Goal: Task Accomplishment & Management: Manage account settings

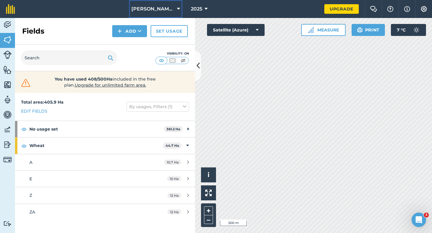
click at [161, 16] on button "[PERSON_NAME] & Sons" at bounding box center [155, 9] width 53 height 18
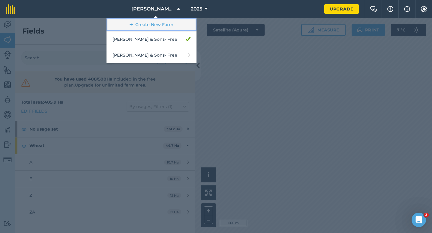
click at [161, 26] on link "Create New Farm" at bounding box center [152, 25] width 90 height 14
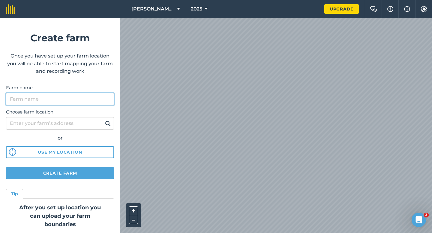
click at [80, 97] on input "Farm name" at bounding box center [60, 99] width 108 height 13
type input "[PERSON_NAME] & Sons"
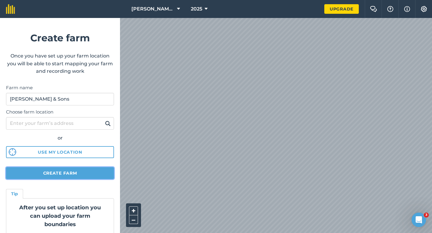
click at [73, 173] on button "Create farm" at bounding box center [60, 173] width 108 height 12
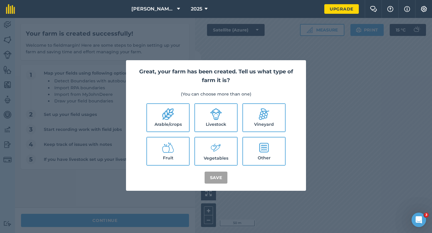
click at [179, 113] on label "Arable/crops" at bounding box center [168, 118] width 42 height 28
checkbox input "true"
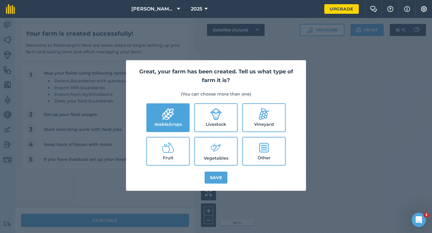
click at [203, 117] on label "Livestock" at bounding box center [216, 118] width 42 height 28
checkbox input "true"
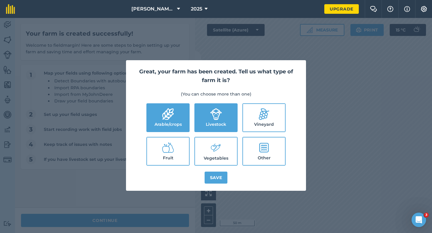
click at [203, 147] on label "Vegetables" at bounding box center [216, 152] width 42 height 28
checkbox input "true"
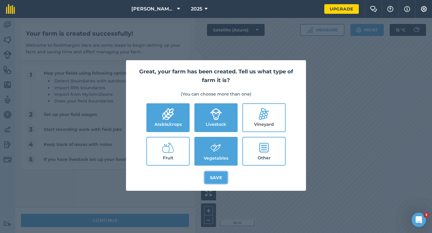
click at [206, 172] on button "Save" at bounding box center [216, 178] width 23 height 12
click at [165, 229] on div "Great, your farm has been created. Tell us what type of farm it is? (You can ch…" at bounding box center [216, 125] width 432 height 215
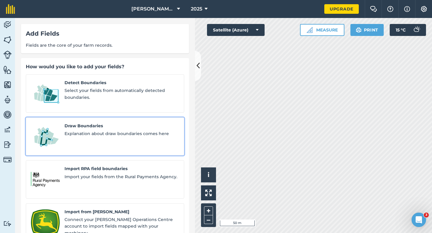
click at [87, 131] on span "Explanation about draw boundaries comes here" at bounding box center [122, 134] width 115 height 7
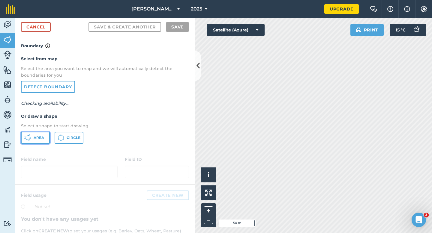
click at [29, 133] on button "Area" at bounding box center [35, 138] width 29 height 12
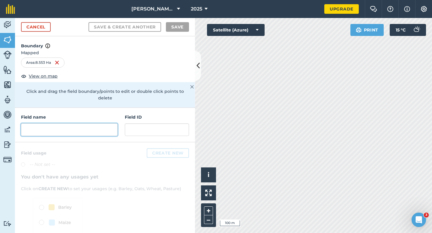
click at [89, 124] on input "text" at bounding box center [69, 130] width 97 height 13
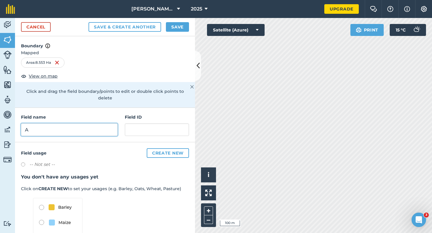
type input "A"
click at [171, 32] on div "Cancel Save & Create Another Save" at bounding box center [105, 27] width 180 height 18
click at [173, 28] on button "Save" at bounding box center [177, 27] width 23 height 10
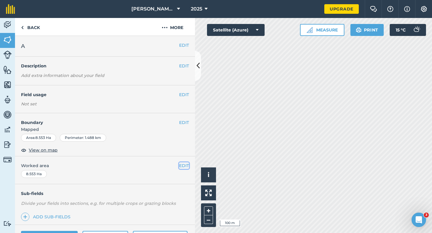
click at [182, 165] on button "EDIT" at bounding box center [184, 166] width 10 height 7
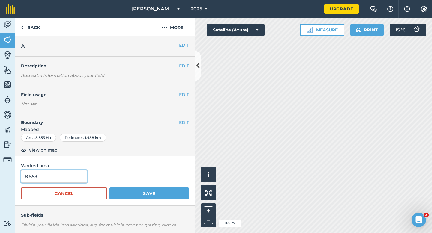
click at [53, 182] on input "8.553" at bounding box center [54, 176] width 66 height 13
type input "8.6"
click at [110, 188] on button "Save" at bounding box center [150, 194] width 80 height 12
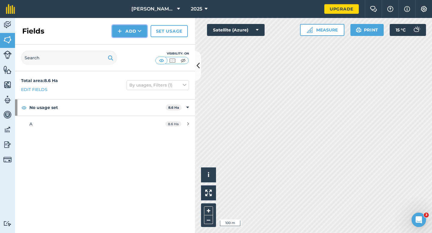
click at [124, 29] on button "Add" at bounding box center [129, 31] width 35 height 12
click at [127, 40] on link "Draw" at bounding box center [129, 44] width 33 height 13
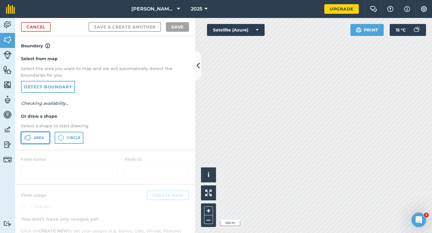
click at [46, 132] on button "Area" at bounding box center [35, 138] width 29 height 12
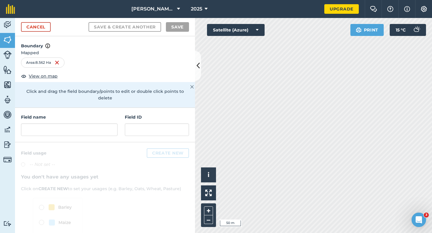
click at [102, 115] on div "Field name" at bounding box center [69, 125] width 97 height 22
click at [105, 124] on input "text" at bounding box center [69, 130] width 97 height 13
type input "V"
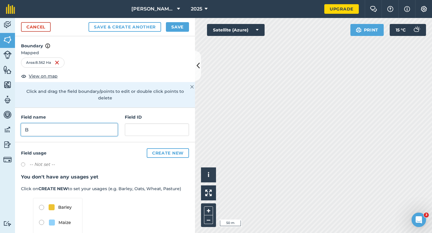
type input "B"
click at [169, 27] on button "Save" at bounding box center [177, 27] width 23 height 10
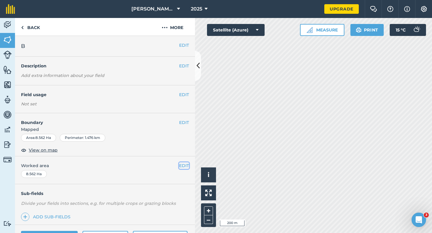
click at [185, 165] on button "EDIT" at bounding box center [184, 166] width 10 height 7
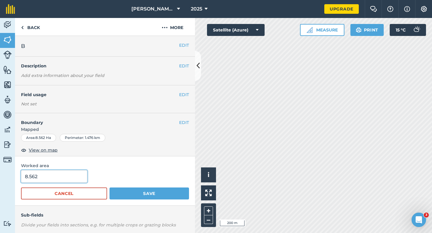
click at [59, 174] on input "8.562" at bounding box center [54, 176] width 66 height 13
type input "8.6"
click at [110, 188] on button "Save" at bounding box center [150, 194] width 80 height 12
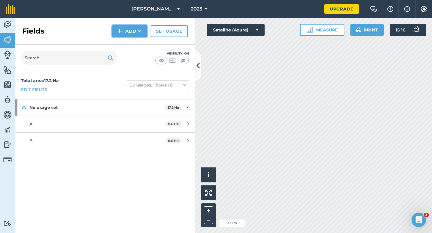
click at [126, 31] on button "Add" at bounding box center [129, 31] width 35 height 12
click at [127, 36] on button "Add Draw Import" at bounding box center [129, 31] width 35 height 12
click at [126, 35] on button "Add" at bounding box center [129, 31] width 35 height 12
click at [126, 46] on link "Draw" at bounding box center [129, 44] width 33 height 13
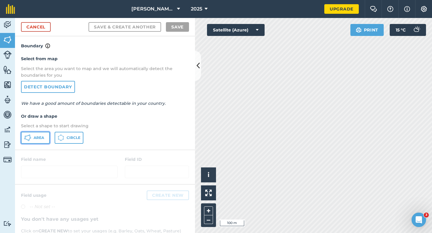
click at [28, 140] on icon at bounding box center [29, 141] width 2 height 2
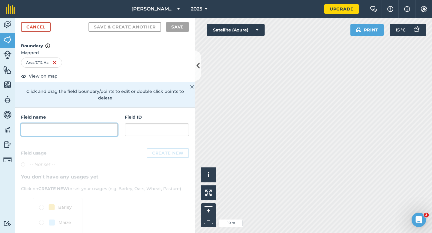
click at [92, 124] on input "text" at bounding box center [69, 130] width 97 height 13
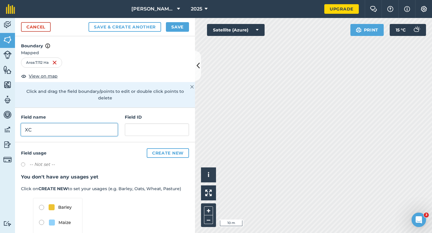
click at [92, 124] on input "XC" at bounding box center [69, 130] width 97 height 13
type input "C"
click at [172, 32] on div "Cancel Save & Create Another Save" at bounding box center [105, 27] width 180 height 18
click at [174, 28] on button "Save" at bounding box center [177, 27] width 23 height 10
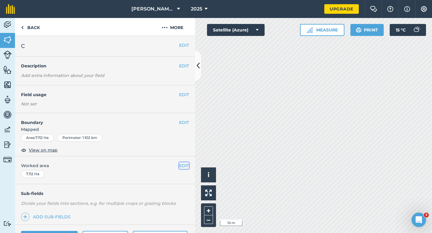
click at [188, 167] on button "EDIT" at bounding box center [184, 166] width 10 height 7
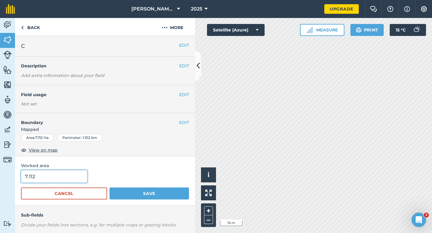
click at [49, 177] on input "7.112" at bounding box center [54, 176] width 66 height 13
type input "7.1"
click at [110, 188] on button "Save" at bounding box center [150, 194] width 80 height 12
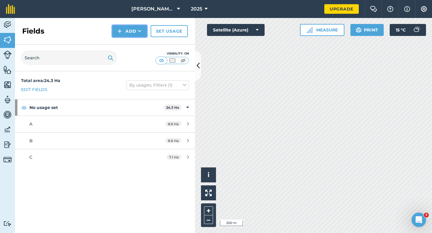
click at [123, 33] on button "Add" at bounding box center [129, 31] width 35 height 12
click at [123, 45] on link "Draw" at bounding box center [129, 44] width 33 height 13
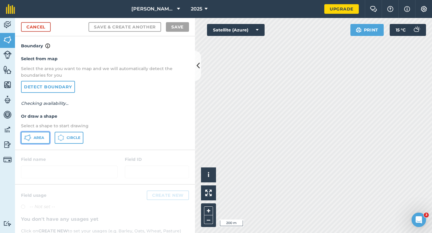
click at [35, 143] on button "Area" at bounding box center [35, 138] width 29 height 12
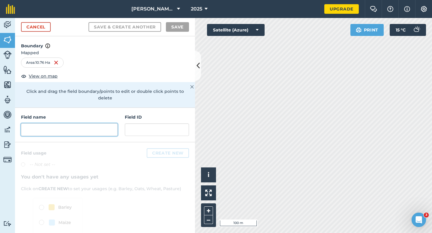
click at [114, 126] on input "text" at bounding box center [69, 130] width 97 height 13
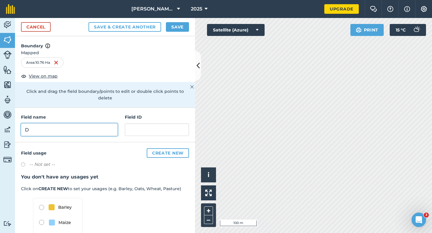
type input "D"
click at [184, 27] on button "Save" at bounding box center [177, 27] width 23 height 10
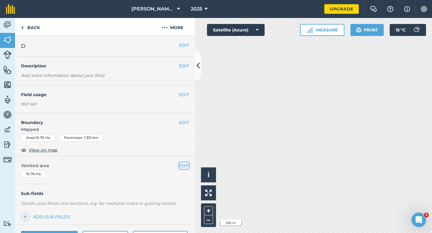
click at [186, 164] on button "EDIT" at bounding box center [184, 166] width 10 height 7
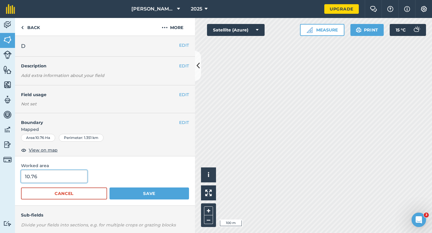
click at [50, 177] on input "10.76" at bounding box center [54, 176] width 66 height 13
type input "10.8"
click at [110, 188] on button "Save" at bounding box center [150, 194] width 80 height 12
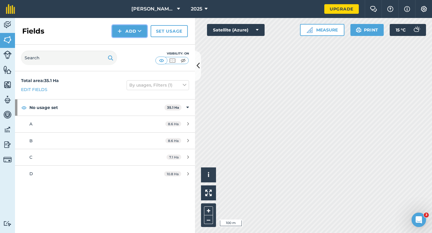
click at [121, 30] on img at bounding box center [120, 31] width 4 height 7
click at [123, 45] on link "Draw" at bounding box center [129, 44] width 33 height 13
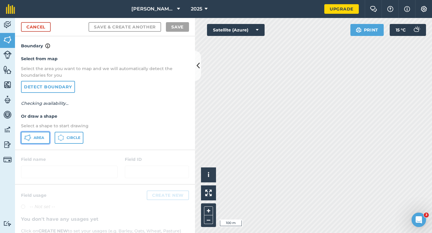
click at [45, 137] on button "Area" at bounding box center [35, 138] width 29 height 12
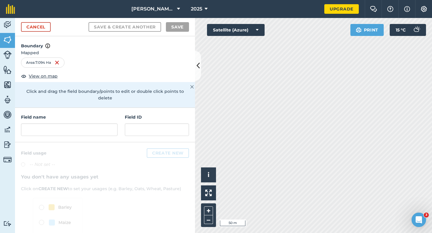
click at [107, 130] on div "Field name Field ID" at bounding box center [105, 125] width 180 height 35
click at [103, 124] on input "text" at bounding box center [69, 130] width 97 height 13
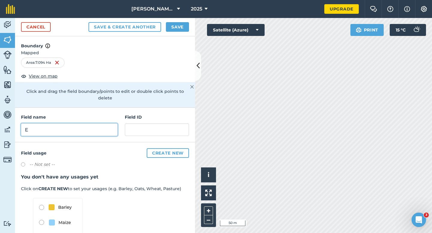
type input "E"
click at [182, 27] on button "Save" at bounding box center [177, 27] width 23 height 10
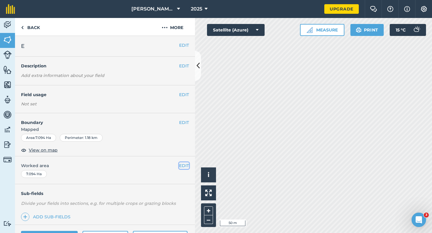
click at [187, 164] on button "EDIT" at bounding box center [184, 166] width 10 height 7
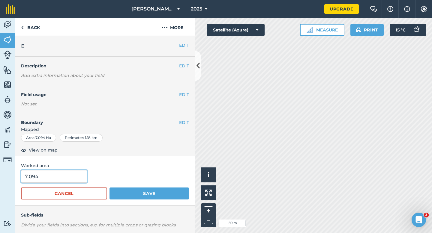
click at [79, 175] on input "7.094" at bounding box center [54, 176] width 66 height 13
type input "7"
click at [110, 188] on button "Save" at bounding box center [150, 194] width 80 height 12
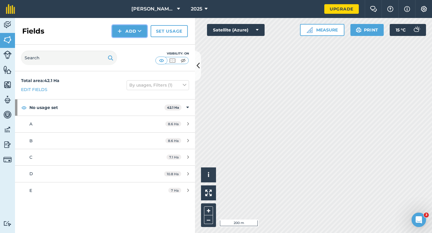
click at [122, 35] on button "Add" at bounding box center [129, 31] width 35 height 12
click at [123, 40] on link "Draw" at bounding box center [129, 44] width 33 height 13
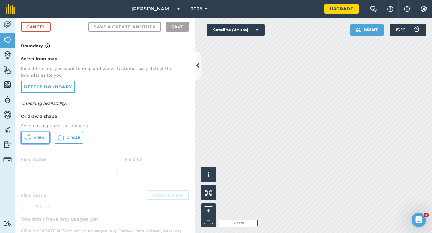
click at [43, 138] on span "Area" at bounding box center [39, 138] width 11 height 5
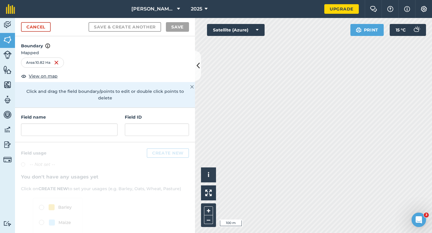
click at [95, 116] on div "Field name" at bounding box center [69, 125] width 97 height 22
click at [95, 124] on input "text" at bounding box center [69, 130] width 97 height 13
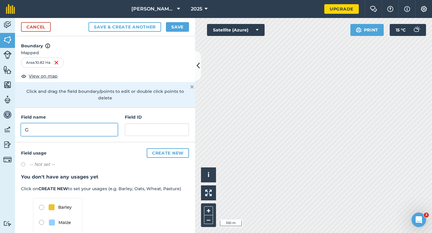
type input "G"
click at [170, 29] on button "Save" at bounding box center [177, 27] width 23 height 10
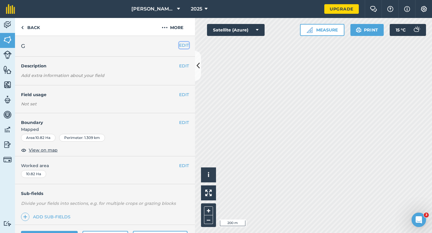
click at [183, 45] on button "EDIT" at bounding box center [184, 45] width 10 height 7
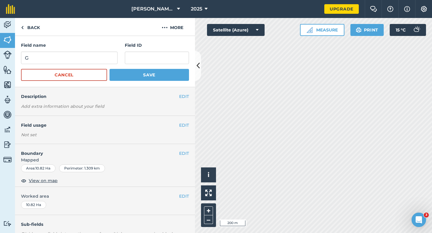
click at [111, 64] on form "Field name G Field ID Cancel Save" at bounding box center [105, 61] width 168 height 39
click at [111, 59] on input "G" at bounding box center [69, 58] width 97 height 13
type input "F"
click at [110, 69] on button "Save" at bounding box center [150, 75] width 80 height 12
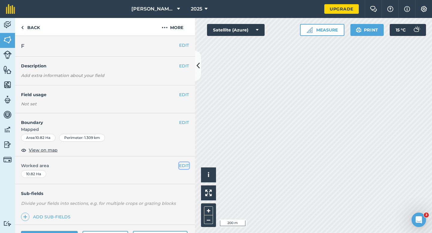
click at [185, 167] on button "EDIT" at bounding box center [184, 166] width 10 height 7
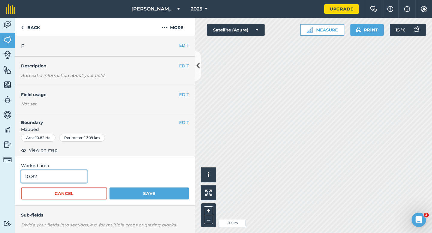
click at [69, 181] on input "10.82" at bounding box center [54, 176] width 66 height 13
type input "10.8"
click at [110, 188] on button "Save" at bounding box center [150, 194] width 80 height 12
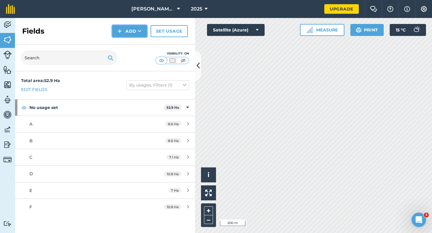
click at [122, 32] on img at bounding box center [120, 31] width 4 height 7
click at [128, 47] on link "Draw" at bounding box center [129, 44] width 33 height 13
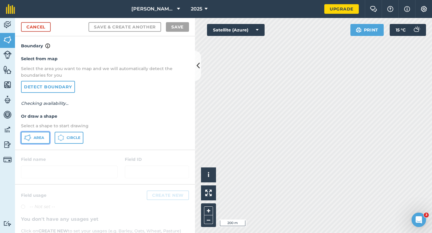
click at [43, 137] on span "Area" at bounding box center [39, 138] width 11 height 5
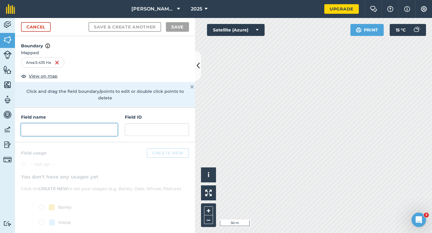
click at [77, 124] on input "text" at bounding box center [69, 130] width 97 height 13
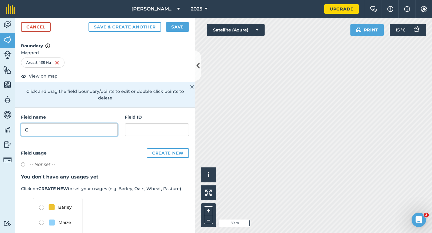
type input "G"
click at [178, 30] on button "Save" at bounding box center [177, 27] width 23 height 10
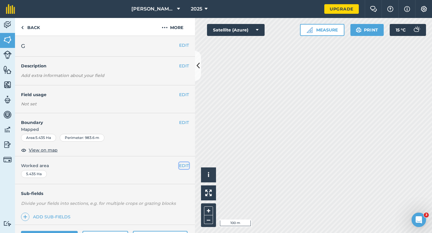
click at [182, 167] on button "EDIT" at bounding box center [184, 166] width 10 height 7
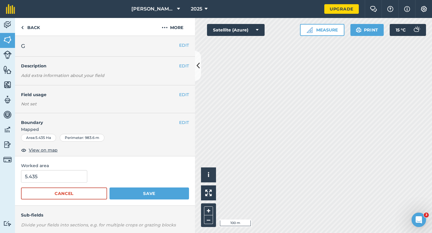
click at [59, 183] on form "5.435 Cancel Save" at bounding box center [105, 184] width 168 height 29
click at [61, 170] on input "5.435" at bounding box center [54, 176] width 66 height 13
click at [66, 180] on input "5.435" at bounding box center [54, 176] width 66 height 13
type input "5.5"
click at [110, 188] on button "Save" at bounding box center [150, 194] width 80 height 12
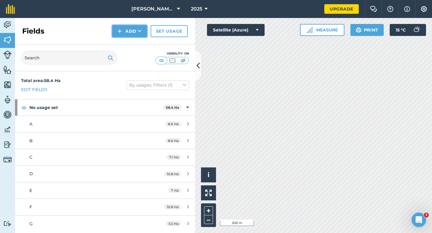
click at [128, 34] on button "Add" at bounding box center [129, 31] width 35 height 12
click at [128, 42] on link "Draw" at bounding box center [129, 44] width 33 height 13
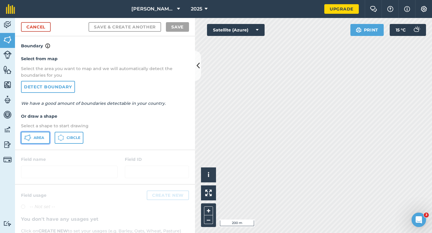
click at [48, 134] on button "Area" at bounding box center [35, 138] width 29 height 12
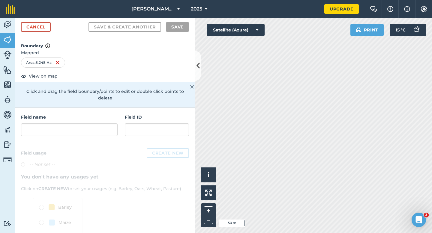
click at [84, 131] on div "Field name Field ID" at bounding box center [105, 125] width 180 height 35
click at [84, 125] on input "text" at bounding box center [69, 130] width 97 height 13
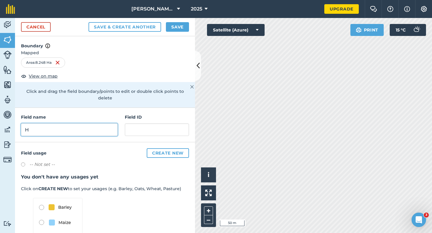
type input "H"
click at [179, 23] on button "Save" at bounding box center [177, 27] width 23 height 10
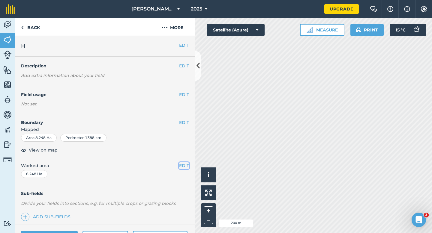
click at [185, 163] on button "EDIT" at bounding box center [184, 166] width 10 height 7
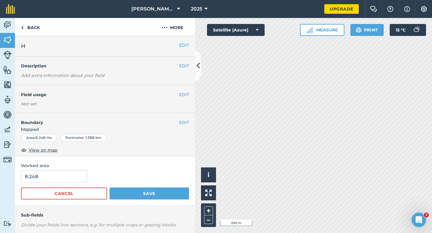
click at [56, 184] on form "8.248 Cancel Save" at bounding box center [105, 184] width 168 height 29
click at [56, 180] on input "8.248" at bounding box center [54, 176] width 66 height 13
type input "8.3"
click at [110, 188] on button "Save" at bounding box center [150, 194] width 80 height 12
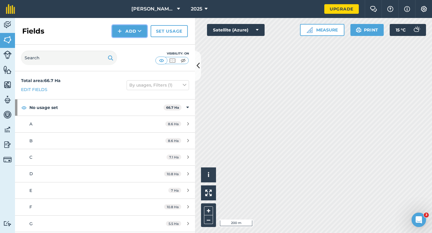
click at [127, 25] on button "Add" at bounding box center [129, 31] width 35 height 12
click at [127, 41] on link "Draw" at bounding box center [129, 44] width 33 height 13
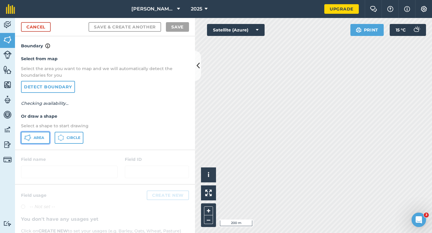
click at [38, 132] on button "Area" at bounding box center [35, 138] width 29 height 12
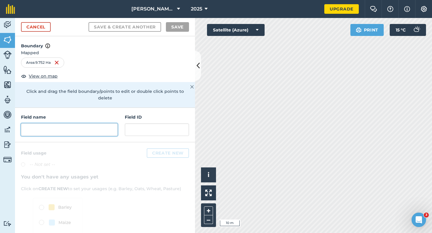
click at [100, 125] on input "text" at bounding box center [69, 130] width 97 height 13
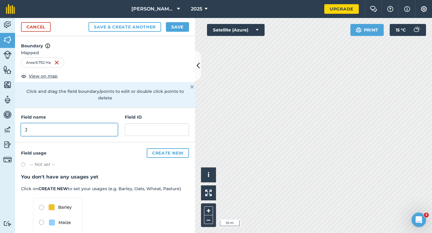
type input "J"
click at [177, 29] on button "Save" at bounding box center [177, 27] width 23 height 10
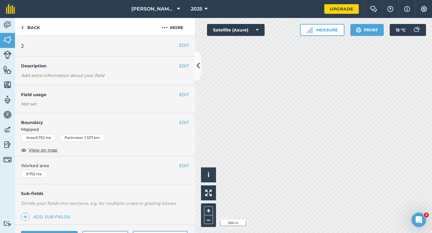
click at [182, 161] on div "EDIT Worked area 9.752 Ha" at bounding box center [105, 171] width 180 height 28
click at [183, 164] on button "EDIT" at bounding box center [184, 166] width 10 height 7
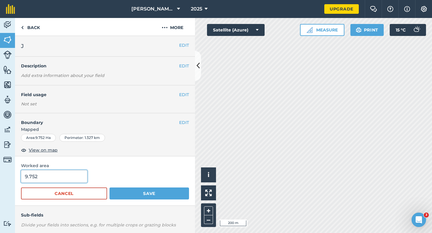
click at [60, 182] on input "9.752" at bounding box center [54, 176] width 66 height 13
type input "10"
click at [110, 188] on button "Save" at bounding box center [150, 194] width 80 height 12
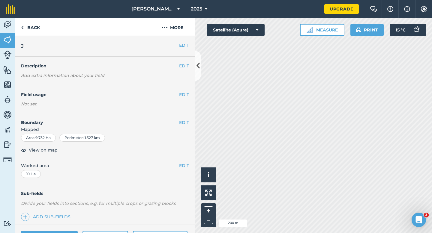
click at [188, 49] on div "EDIT J" at bounding box center [105, 46] width 180 height 21
click at [185, 46] on button "EDIT" at bounding box center [184, 45] width 10 height 7
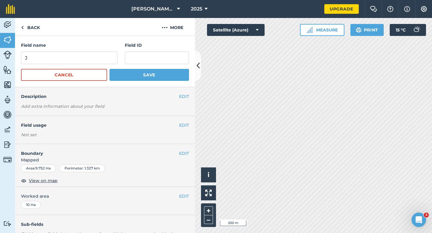
click at [83, 64] on form "Field name J Field ID Cancel Save" at bounding box center [105, 61] width 168 height 39
click at [83, 58] on input "J" at bounding box center [69, 58] width 97 height 13
click at [83, 58] on input "I" at bounding box center [69, 58] width 97 height 13
type input "I"
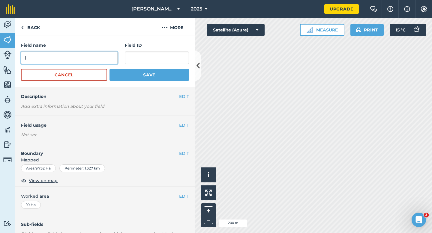
click at [110, 69] on button "Save" at bounding box center [150, 75] width 80 height 12
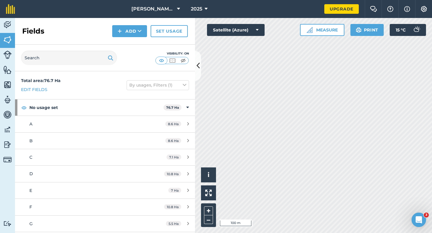
click at [126, 38] on div "Fields Add Set usage" at bounding box center [105, 31] width 180 height 27
click at [125, 33] on button "Add" at bounding box center [129, 31] width 35 height 12
click at [125, 49] on link "Draw" at bounding box center [129, 44] width 33 height 13
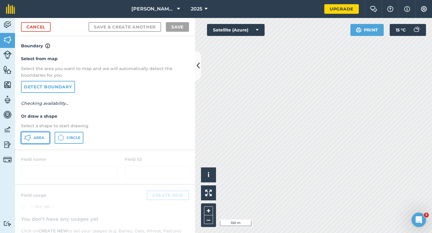
click at [39, 138] on span "Area" at bounding box center [39, 138] width 11 height 5
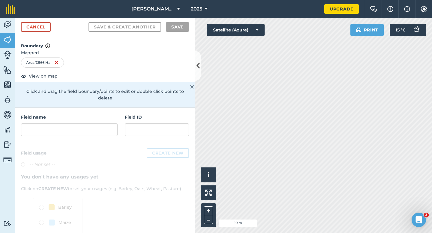
click at [98, 115] on div "Field name" at bounding box center [69, 125] width 97 height 22
click at [98, 124] on input "text" at bounding box center [69, 130] width 97 height 13
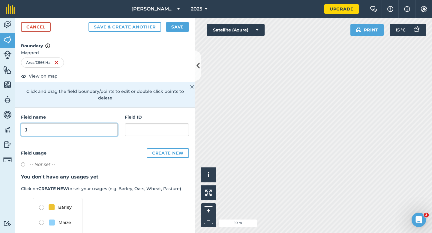
type input "J"
click at [178, 26] on button "Save" at bounding box center [177, 27] width 23 height 10
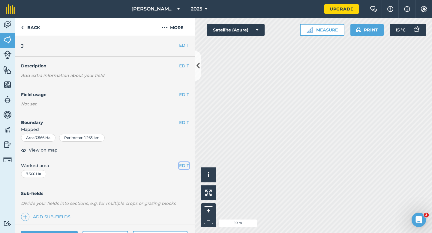
click at [185, 164] on button "EDIT" at bounding box center [184, 166] width 10 height 7
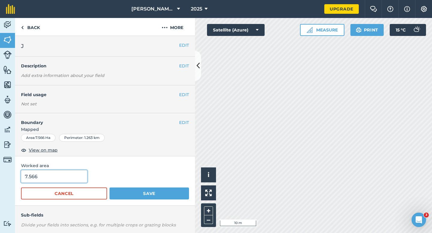
click at [59, 176] on input "7.566" at bounding box center [54, 176] width 66 height 13
type input "7.7"
click at [110, 188] on button "Save" at bounding box center [150, 194] width 80 height 12
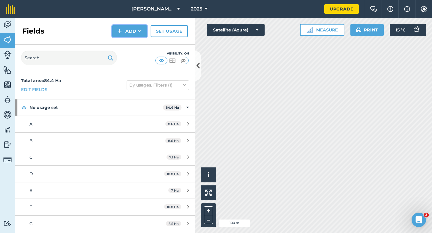
click at [121, 28] on img at bounding box center [120, 31] width 4 height 7
click at [128, 47] on link "Draw" at bounding box center [129, 44] width 33 height 13
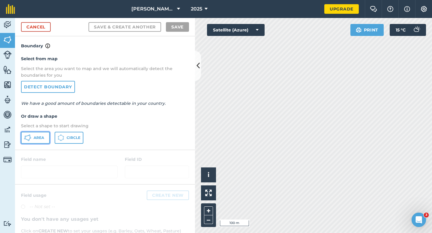
click at [30, 138] on icon at bounding box center [27, 137] width 7 height 7
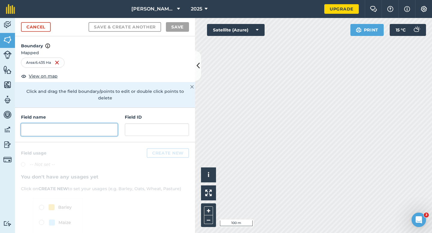
click at [79, 124] on input "text" at bounding box center [69, 130] width 97 height 13
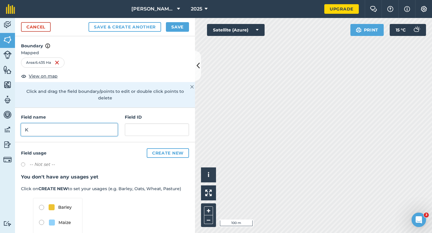
type input "K"
click at [183, 30] on button "Save" at bounding box center [177, 27] width 23 height 10
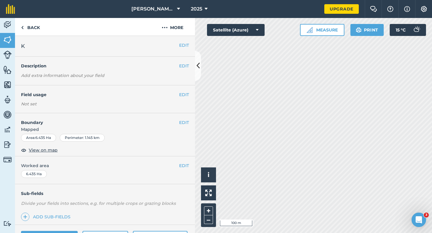
click at [186, 162] on div "EDIT Worked area 6.435 Ha" at bounding box center [105, 171] width 180 height 28
click at [184, 164] on button "EDIT" at bounding box center [184, 166] width 10 height 7
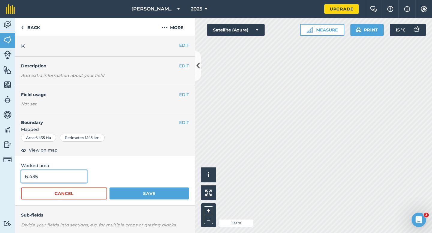
click at [65, 179] on input "6.435" at bounding box center [54, 176] width 66 height 13
type input "6.6"
click at [110, 188] on button "Save" at bounding box center [150, 194] width 80 height 12
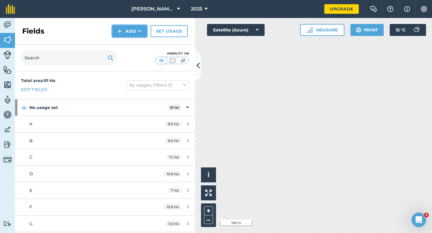
click at [128, 33] on button "Add" at bounding box center [129, 31] width 35 height 12
click at [128, 38] on link "Draw" at bounding box center [129, 44] width 33 height 13
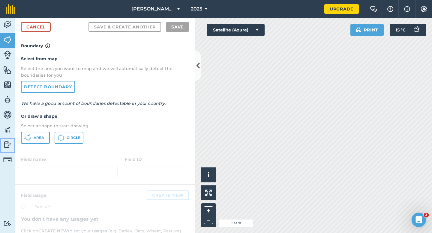
click at [5, 140] on img at bounding box center [7, 144] width 8 height 9
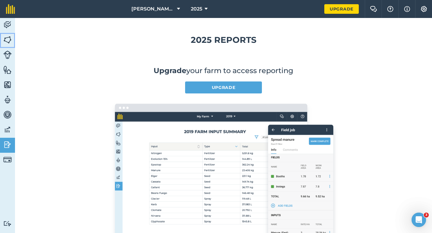
click at [6, 34] on link "Fields" at bounding box center [7, 40] width 15 height 15
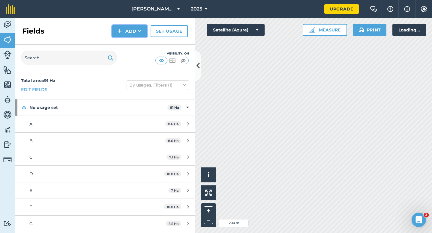
click at [132, 25] on button "Add" at bounding box center [129, 31] width 35 height 12
click at [132, 36] on button "Add Draw Import" at bounding box center [129, 31] width 35 height 12
click at [126, 29] on button "Add" at bounding box center [129, 31] width 35 height 12
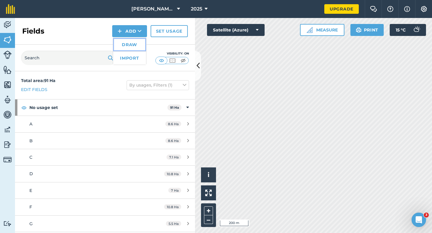
click at [126, 44] on link "Draw" at bounding box center [129, 44] width 33 height 13
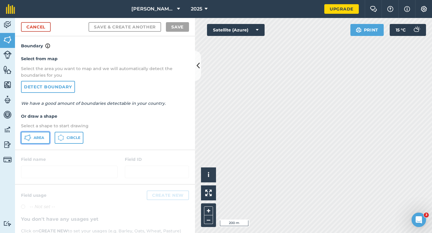
click at [37, 138] on span "Area" at bounding box center [39, 138] width 11 height 5
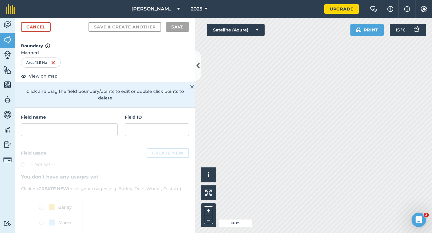
click at [122, 131] on div "Field name Field ID" at bounding box center [105, 125] width 180 height 35
click at [116, 130] on div "Field name Field ID" at bounding box center [105, 125] width 180 height 35
click at [106, 124] on input "text" at bounding box center [69, 130] width 97 height 13
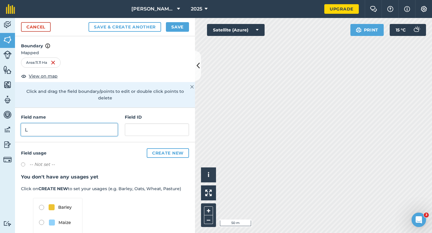
type input "L"
click at [175, 26] on button "Save" at bounding box center [177, 27] width 23 height 10
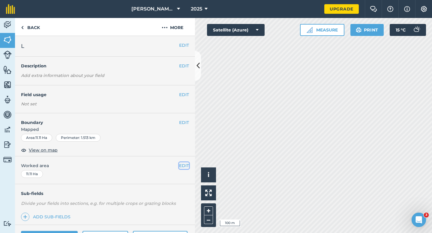
click at [182, 164] on button "EDIT" at bounding box center [184, 166] width 10 height 7
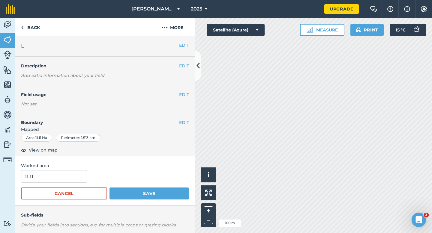
click at [53, 185] on form "11.11 Cancel Save" at bounding box center [105, 184] width 168 height 29
click at [53, 182] on input "11.11" at bounding box center [54, 176] width 66 height 13
type input "11"
click at [110, 188] on button "Save" at bounding box center [150, 194] width 80 height 12
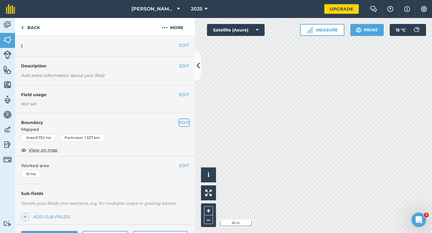
click at [180, 122] on button "EDIT" at bounding box center [184, 122] width 10 height 7
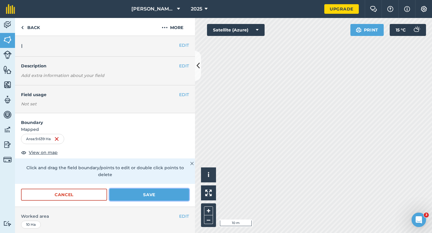
click at [173, 191] on button "Save" at bounding box center [150, 195] width 80 height 12
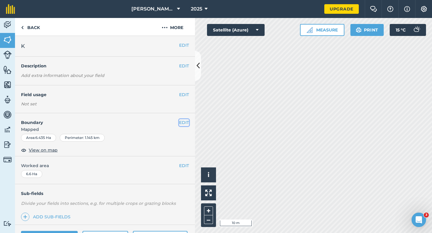
click at [181, 124] on button "EDIT" at bounding box center [184, 122] width 10 height 7
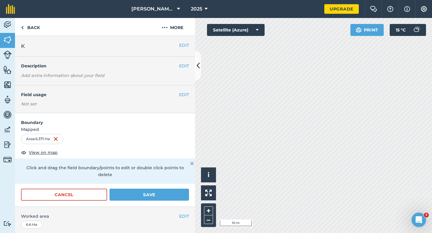
click at [184, 128] on div "Activity Fields Livestock Features Maps Team Vehicles Data Reporting Billing Tu…" at bounding box center [216, 125] width 432 height 215
click at [140, 189] on button "Save" at bounding box center [150, 195] width 80 height 12
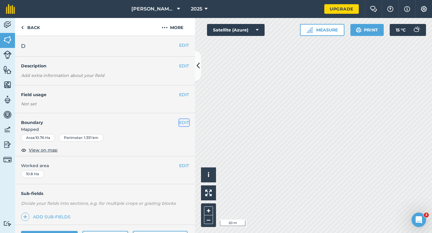
click at [180, 122] on button "EDIT" at bounding box center [184, 122] width 10 height 7
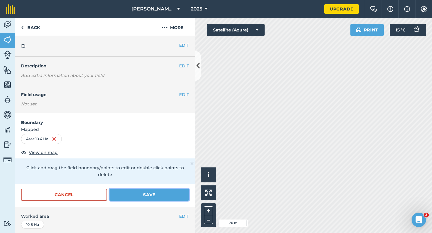
click at [129, 189] on button "Save" at bounding box center [150, 195] width 80 height 12
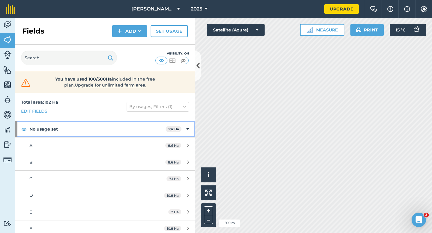
click at [186, 131] on div "No usage set 102 Ha" at bounding box center [105, 129] width 180 height 16
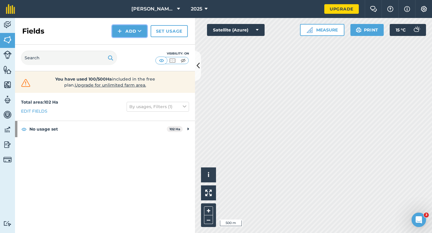
click at [122, 35] on button "Add" at bounding box center [129, 31] width 35 height 12
click at [122, 40] on link "Draw" at bounding box center [129, 44] width 33 height 13
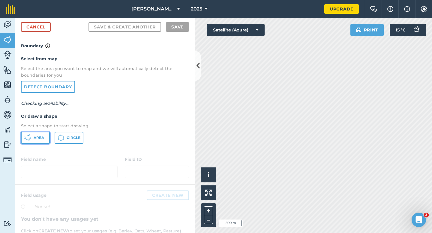
click at [32, 142] on button "Area" at bounding box center [35, 138] width 29 height 12
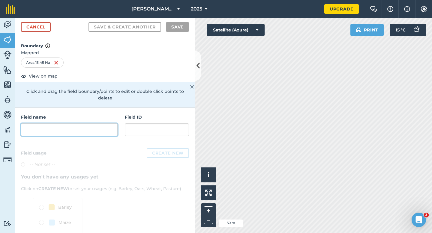
click at [103, 124] on input "text" at bounding box center [69, 130] width 97 height 13
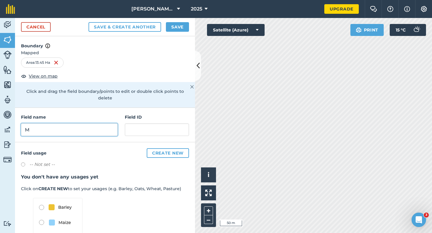
type input "M"
click at [176, 33] on div "Cancel Save & Create Another Save" at bounding box center [105, 27] width 180 height 18
click at [176, 30] on button "Save" at bounding box center [177, 27] width 23 height 10
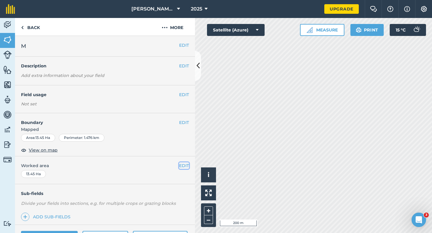
click at [184, 167] on button "EDIT" at bounding box center [184, 166] width 10 height 7
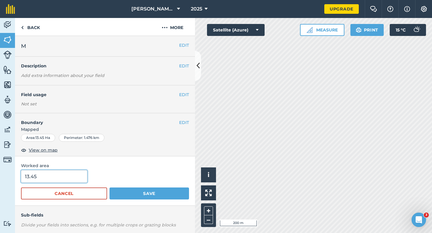
click at [52, 173] on input "13.45" at bounding box center [54, 176] width 66 height 13
click at [55, 175] on input "13.45" at bounding box center [54, 176] width 66 height 13
type input "13.5"
click at [110, 188] on button "Save" at bounding box center [150, 194] width 80 height 12
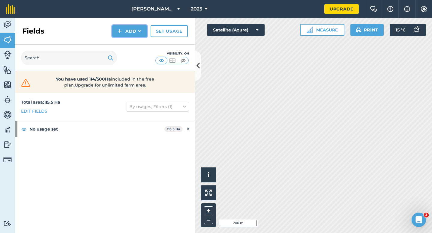
click at [128, 35] on button "Add" at bounding box center [129, 31] width 35 height 12
click at [128, 42] on link "Draw" at bounding box center [129, 44] width 33 height 13
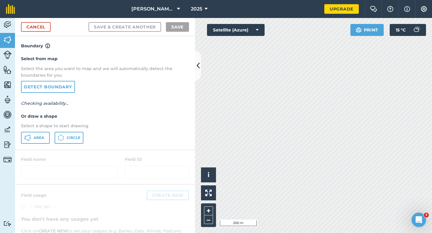
click at [37, 149] on div "Select from map Select the area you want to map and we will automatically detec…" at bounding box center [105, 100] width 180 height 100
click at [37, 146] on div "Select from map Select the area you want to map and we will automatically detec…" at bounding box center [105, 100] width 180 height 100
click at [37, 125] on p "Select a shape to start drawing" at bounding box center [105, 126] width 168 height 7
click at [37, 132] on button "Area" at bounding box center [35, 138] width 29 height 12
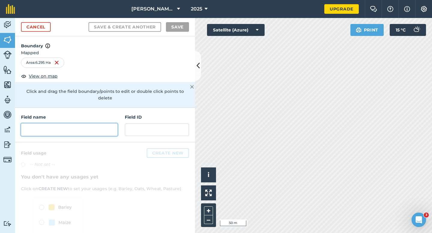
click at [102, 124] on input "text" at bounding box center [69, 130] width 97 height 13
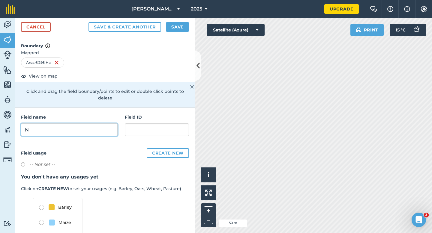
type input "N"
click at [182, 25] on button "Save" at bounding box center [177, 27] width 23 height 10
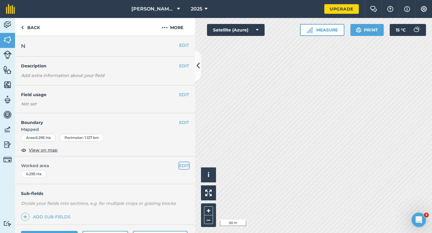
click at [184, 164] on button "EDIT" at bounding box center [184, 166] width 10 height 7
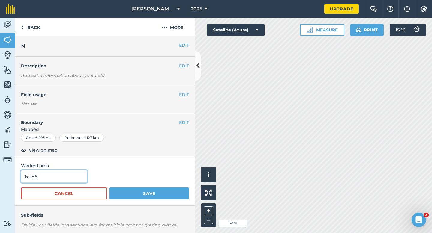
click at [57, 178] on input "6.295" at bounding box center [54, 176] width 66 height 13
type input "6.5"
click at [110, 188] on button "Save" at bounding box center [150, 194] width 80 height 12
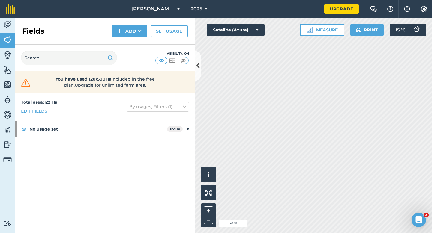
click at [125, 41] on div "Fields Add Set usage" at bounding box center [105, 31] width 180 height 27
click at [124, 36] on button "Add" at bounding box center [129, 31] width 35 height 12
click at [124, 42] on link "Draw" at bounding box center [129, 44] width 33 height 13
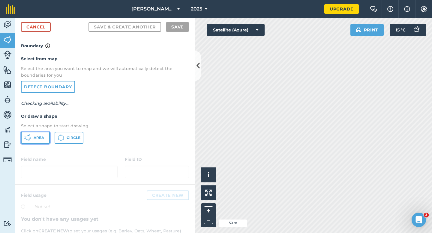
click at [29, 141] on icon at bounding box center [27, 137] width 7 height 7
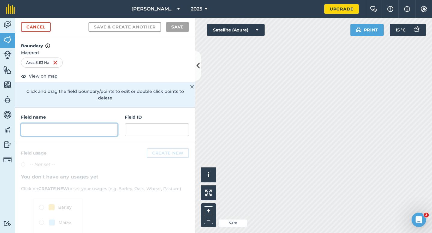
click at [84, 124] on input "text" at bounding box center [69, 130] width 97 height 13
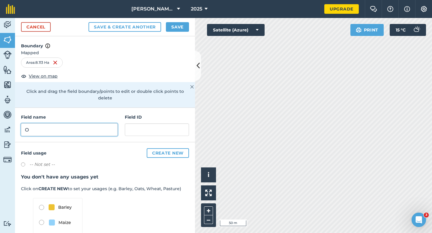
type input "O"
click at [185, 26] on button "Save" at bounding box center [177, 27] width 23 height 10
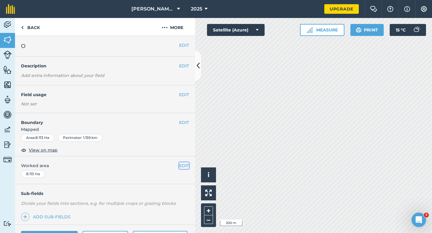
click at [182, 168] on button "EDIT" at bounding box center [184, 166] width 10 height 7
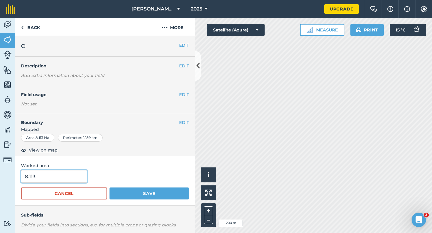
click at [46, 182] on input "8.113" at bounding box center [54, 176] width 66 height 13
type input "8.1"
click at [110, 188] on button "Save" at bounding box center [150, 194] width 80 height 12
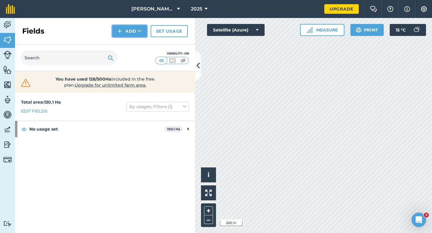
click at [122, 36] on button "Add" at bounding box center [129, 31] width 35 height 12
click at [122, 40] on link "Draw" at bounding box center [129, 44] width 33 height 13
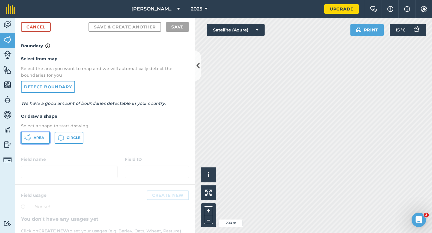
click at [40, 140] on span "Area" at bounding box center [39, 138] width 11 height 5
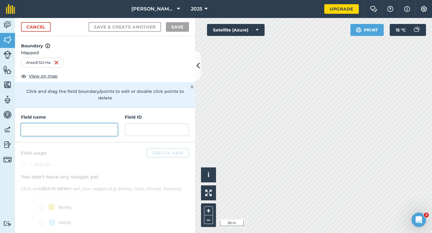
click at [62, 124] on input "text" at bounding box center [69, 130] width 97 height 13
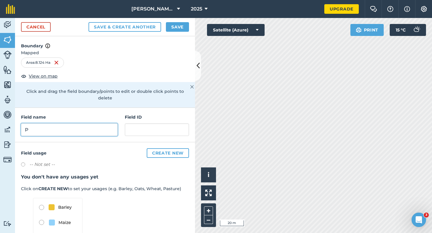
type input "P"
click at [172, 26] on button "Save" at bounding box center [177, 27] width 23 height 10
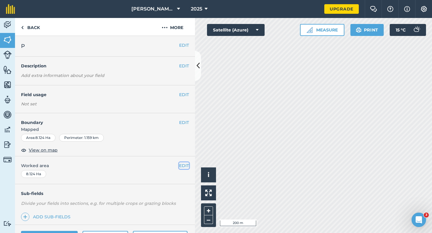
click at [184, 169] on button "EDIT" at bounding box center [184, 166] width 10 height 7
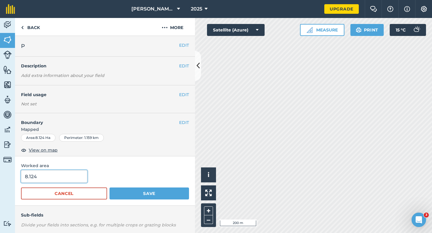
click at [67, 179] on input "8.124" at bounding box center [54, 176] width 66 height 13
type input "8.1"
click at [110, 188] on button "Save" at bounding box center [150, 194] width 80 height 12
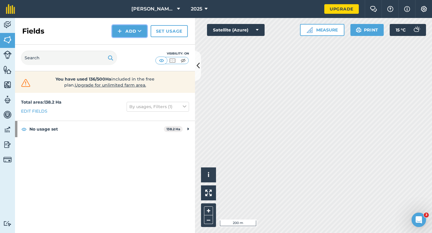
click at [117, 26] on button "Add" at bounding box center [129, 31] width 35 height 12
click at [125, 47] on link "Draw" at bounding box center [129, 44] width 33 height 13
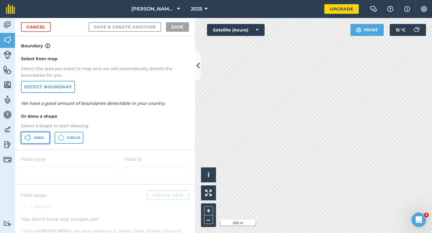
click at [39, 137] on span "Area" at bounding box center [39, 138] width 11 height 5
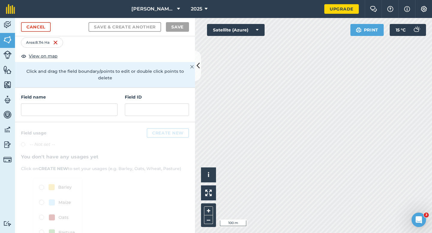
scroll to position [32, 0]
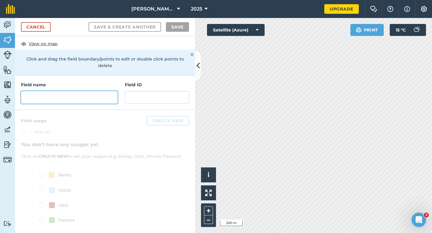
click at [82, 95] on input "text" at bounding box center [69, 97] width 97 height 13
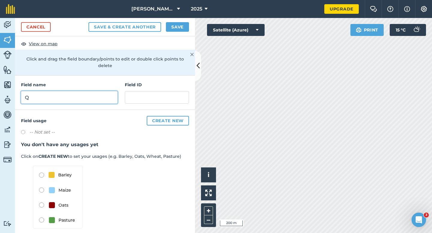
type input "Q"
click at [173, 28] on button "Save" at bounding box center [177, 27] width 23 height 10
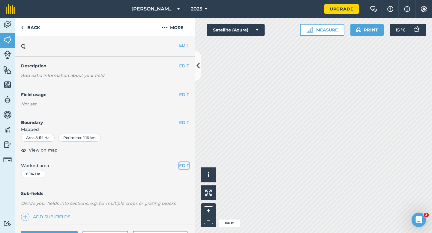
click at [188, 164] on button "EDIT" at bounding box center [184, 166] width 10 height 7
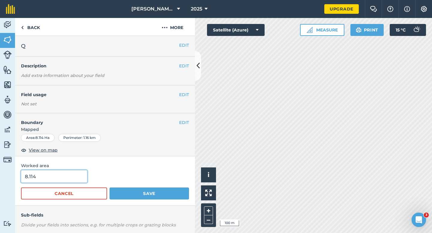
click at [69, 179] on input "8.114" at bounding box center [54, 176] width 66 height 13
type input "8.1"
click at [110, 188] on button "Save" at bounding box center [150, 194] width 80 height 12
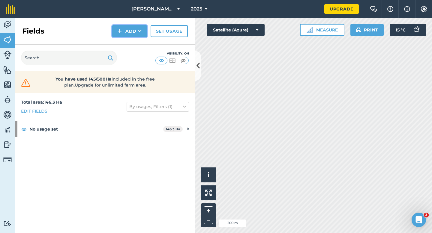
click at [130, 29] on button "Add" at bounding box center [129, 31] width 35 height 12
click at [130, 44] on link "Draw" at bounding box center [129, 44] width 33 height 13
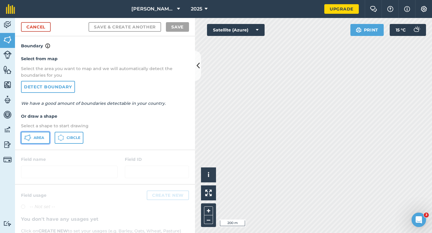
click at [41, 141] on button "Area" at bounding box center [35, 138] width 29 height 12
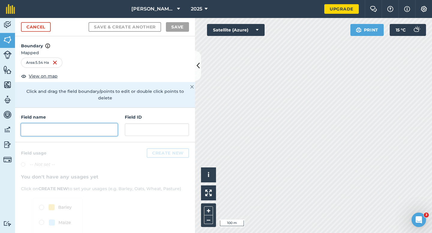
click at [100, 124] on input "text" at bounding box center [69, 130] width 97 height 13
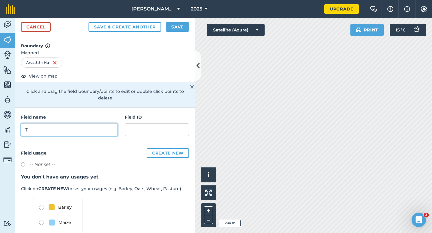
type input "T"
click at [173, 25] on button "Save" at bounding box center [177, 27] width 23 height 10
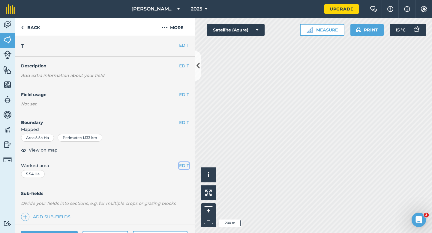
click at [185, 166] on button "EDIT" at bounding box center [184, 166] width 10 height 7
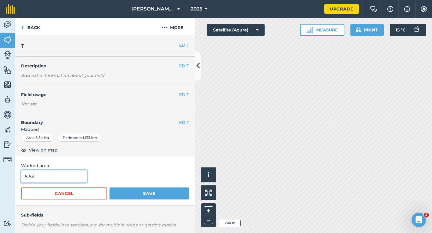
click at [47, 177] on input "5.54" at bounding box center [54, 176] width 66 height 13
type input "5.5"
click at [110, 188] on button "Save" at bounding box center [150, 194] width 80 height 12
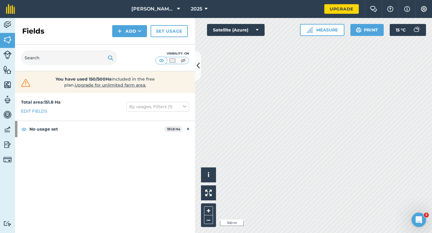
click at [121, 39] on div "Fields Add Set usage" at bounding box center [105, 31] width 180 height 27
click at [121, 35] on img at bounding box center [120, 31] width 4 height 7
click at [121, 38] on link "Draw" at bounding box center [129, 44] width 33 height 13
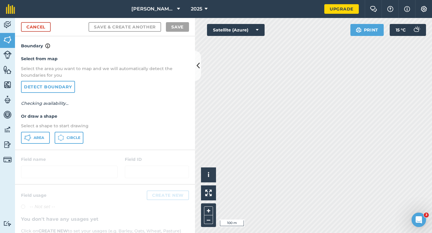
click at [43, 147] on div "Select from map Select the area you want to map and we will automatically detec…" at bounding box center [105, 100] width 180 height 100
click at [43, 146] on div "Select from map Select the area you want to map and we will automatically detec…" at bounding box center [105, 100] width 180 height 100
click at [43, 130] on div "Select from map Select the area you want to map and we will automatically detec…" at bounding box center [105, 100] width 180 height 100
click at [42, 137] on span "Area" at bounding box center [39, 138] width 11 height 5
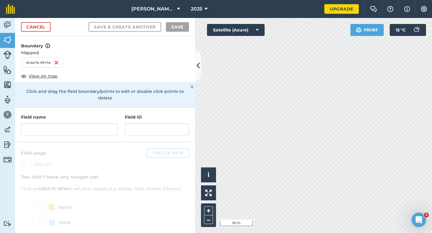
click at [92, 114] on h4 "Field name" at bounding box center [69, 117] width 97 height 7
click at [92, 124] on input "text" at bounding box center [69, 130] width 97 height 13
click at [93, 124] on input "text" at bounding box center [69, 130] width 97 height 13
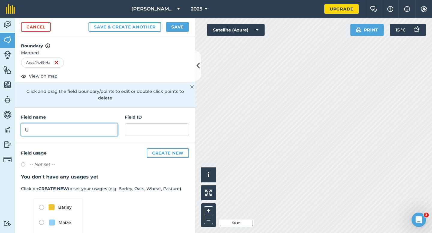
type input "U"
click at [179, 26] on button "Save" at bounding box center [177, 27] width 23 height 10
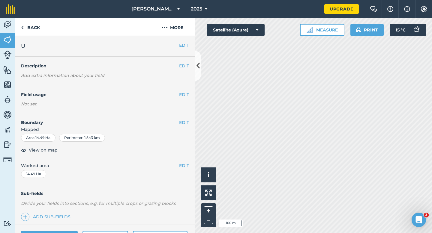
click at [185, 162] on div "EDIT Worked area 14.49 Ha" at bounding box center [105, 171] width 180 height 28
click at [186, 171] on div "EDIT Worked area 14.49 Ha" at bounding box center [105, 171] width 180 height 28
click at [186, 170] on div "EDIT Worked area 14.49 Ha" at bounding box center [105, 171] width 180 height 28
click at [186, 169] on div "EDIT Worked area 14.49 Ha" at bounding box center [105, 171] width 180 height 28
click at [181, 165] on button "EDIT" at bounding box center [184, 166] width 10 height 7
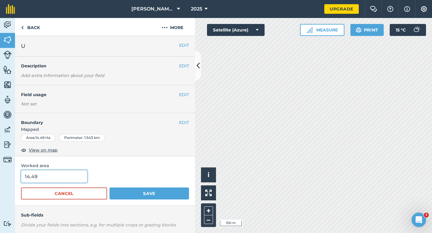
click at [59, 176] on input "14.49" at bounding box center [54, 176] width 66 height 13
type input "13.5"
click at [110, 188] on button "Save" at bounding box center [150, 194] width 80 height 12
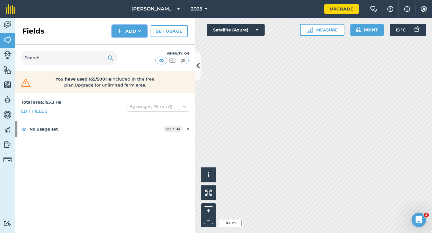
click at [128, 26] on button "Add" at bounding box center [129, 31] width 35 height 12
click at [128, 38] on ul "Draw Import" at bounding box center [130, 51] width 34 height 27
click at [123, 37] on button "Add" at bounding box center [129, 31] width 35 height 12
click at [123, 40] on link "Draw" at bounding box center [129, 44] width 33 height 13
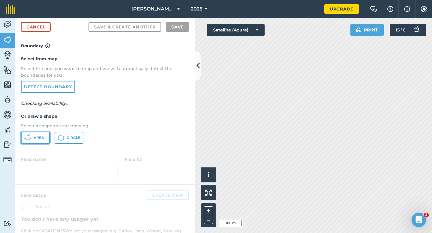
click at [43, 136] on span "Area" at bounding box center [39, 138] width 11 height 5
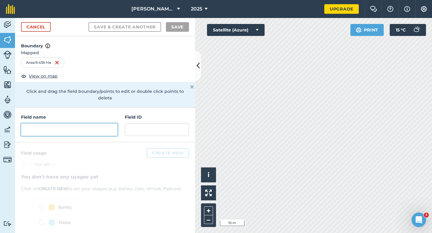
click at [101, 124] on input "text" at bounding box center [69, 130] width 97 height 13
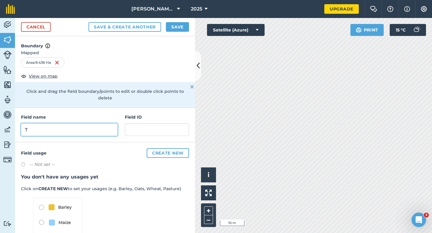
type input "T"
click at [187, 23] on button "Save" at bounding box center [177, 27] width 23 height 10
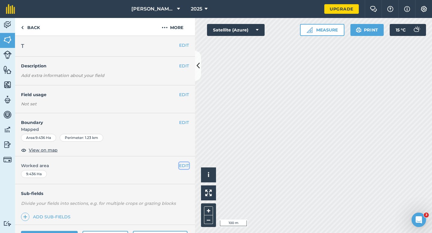
click at [180, 163] on button "EDIT" at bounding box center [184, 166] width 10 height 7
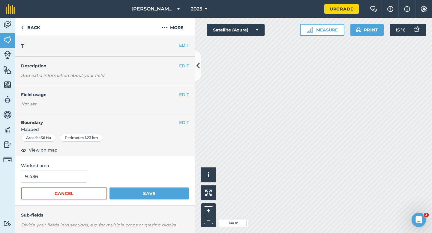
click at [182, 163] on span "Worked area" at bounding box center [105, 166] width 168 height 7
click at [46, 177] on input "9.436" at bounding box center [54, 176] width 66 height 13
type input "9.5"
click at [110, 188] on button "Save" at bounding box center [150, 194] width 80 height 12
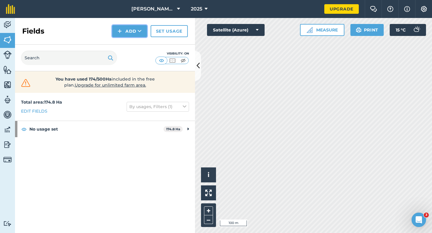
click at [126, 36] on button "Add" at bounding box center [129, 31] width 35 height 12
click at [126, 42] on link "Draw" at bounding box center [129, 44] width 33 height 13
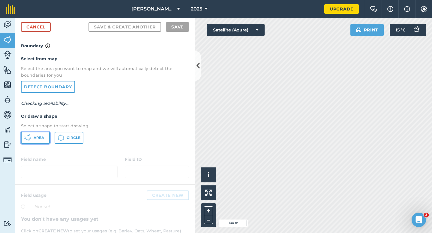
click at [43, 139] on span "Area" at bounding box center [39, 138] width 11 height 5
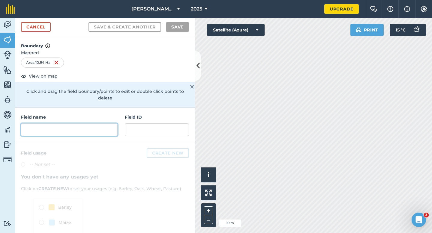
click at [94, 125] on input "text" at bounding box center [69, 130] width 97 height 13
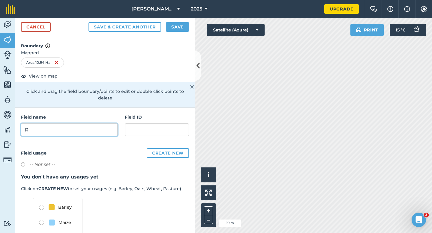
type input "R"
click at [180, 27] on button "Save" at bounding box center [177, 27] width 23 height 10
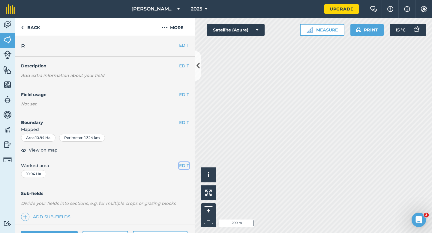
click at [187, 167] on button "EDIT" at bounding box center [184, 166] width 10 height 7
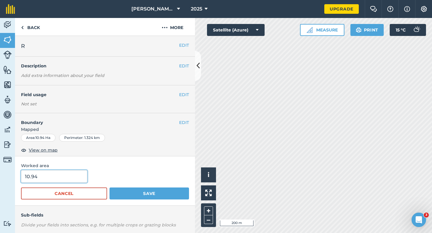
type input "11"
click at [38, 178] on input "11" at bounding box center [54, 176] width 66 height 13
click at [110, 188] on button "Save" at bounding box center [150, 194] width 80 height 12
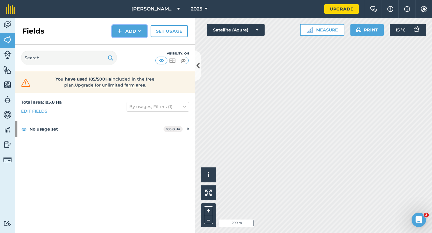
click at [125, 29] on button "Add" at bounding box center [129, 31] width 35 height 12
click at [125, 42] on link "Draw" at bounding box center [129, 44] width 33 height 13
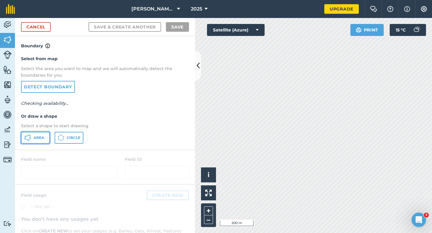
click at [41, 136] on span "Area" at bounding box center [39, 138] width 11 height 5
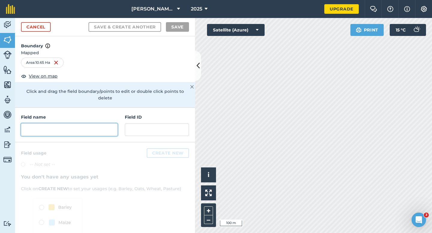
click at [70, 124] on input "text" at bounding box center [69, 130] width 97 height 13
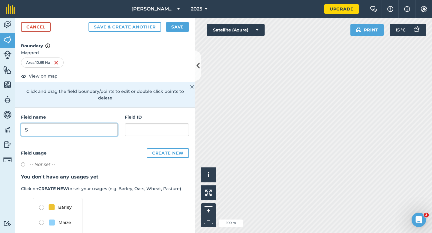
type input "S"
click at [178, 26] on button "Save" at bounding box center [177, 27] width 23 height 10
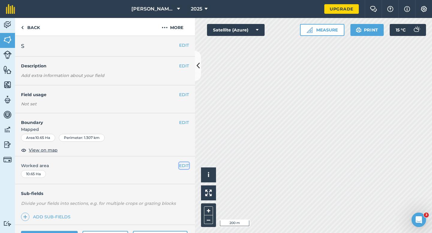
click at [185, 165] on button "EDIT" at bounding box center [184, 166] width 10 height 7
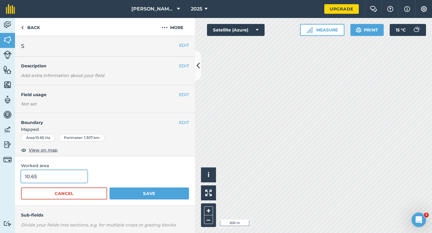
click at [67, 178] on input "10.65" at bounding box center [54, 176] width 66 height 13
type input "10.7"
click at [110, 188] on button "Save" at bounding box center [150, 194] width 80 height 12
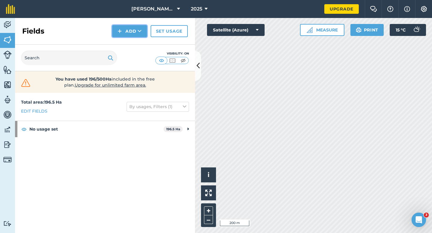
click at [123, 27] on button "Add" at bounding box center [129, 31] width 35 height 12
click at [124, 42] on link "Draw" at bounding box center [129, 44] width 33 height 13
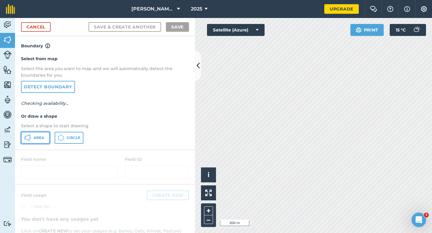
click at [35, 137] on span "Area" at bounding box center [39, 138] width 11 height 5
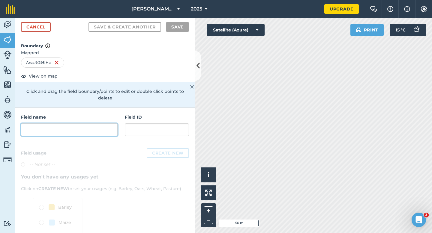
click at [112, 124] on input "text" at bounding box center [69, 130] width 97 height 13
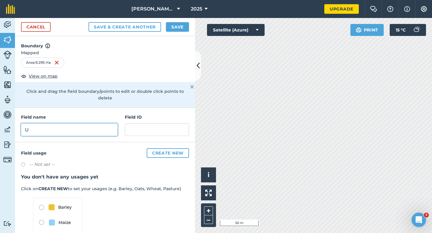
type input "U"
click at [176, 27] on button "Save" at bounding box center [177, 27] width 23 height 10
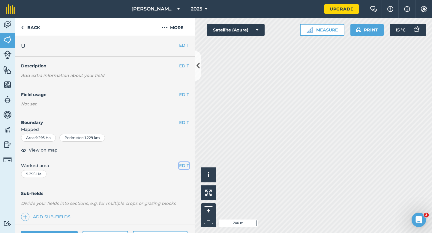
click at [183, 167] on button "EDIT" at bounding box center [184, 166] width 10 height 7
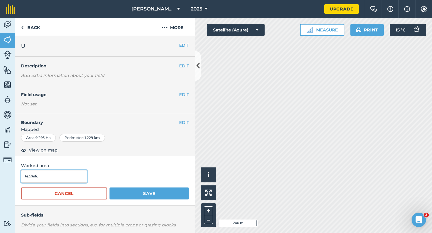
click at [51, 173] on input "9.295" at bounding box center [54, 176] width 66 height 13
click at [55, 176] on input "9.295" at bounding box center [54, 176] width 66 height 13
type input "9.3"
click at [110, 188] on button "Save" at bounding box center [150, 194] width 80 height 12
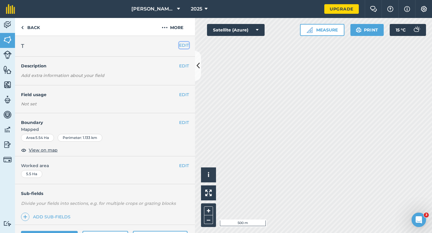
click at [183, 48] on button "EDIT" at bounding box center [184, 45] width 10 height 7
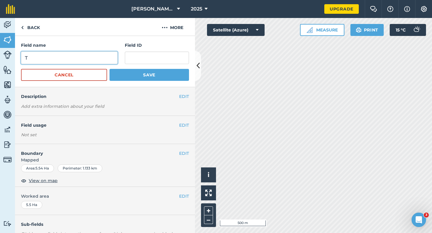
click at [89, 60] on input "T" at bounding box center [69, 58] width 97 height 13
type input "V"
click at [110, 69] on button "Save" at bounding box center [150, 75] width 80 height 12
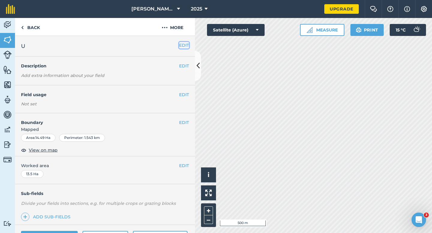
click at [180, 45] on button "EDIT" at bounding box center [184, 45] width 10 height 7
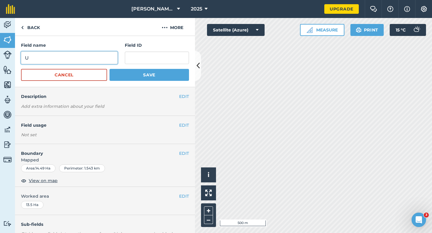
click at [87, 58] on input "U" at bounding box center [69, 58] width 97 height 13
type input "W"
click at [110, 69] on button "Save" at bounding box center [150, 75] width 80 height 12
